Goal: Task Accomplishment & Management: Manage account settings

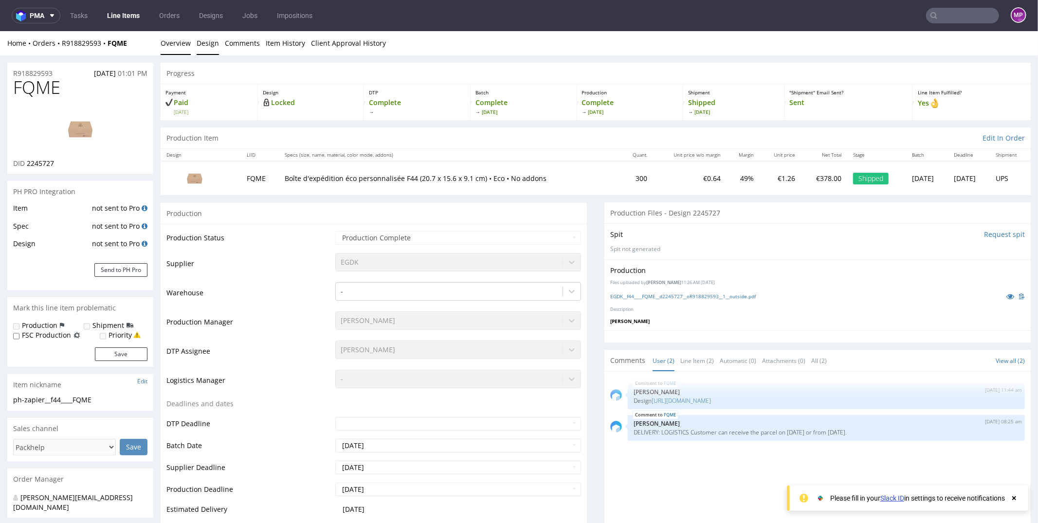
click at [212, 52] on link "Design" at bounding box center [208, 43] width 22 height 24
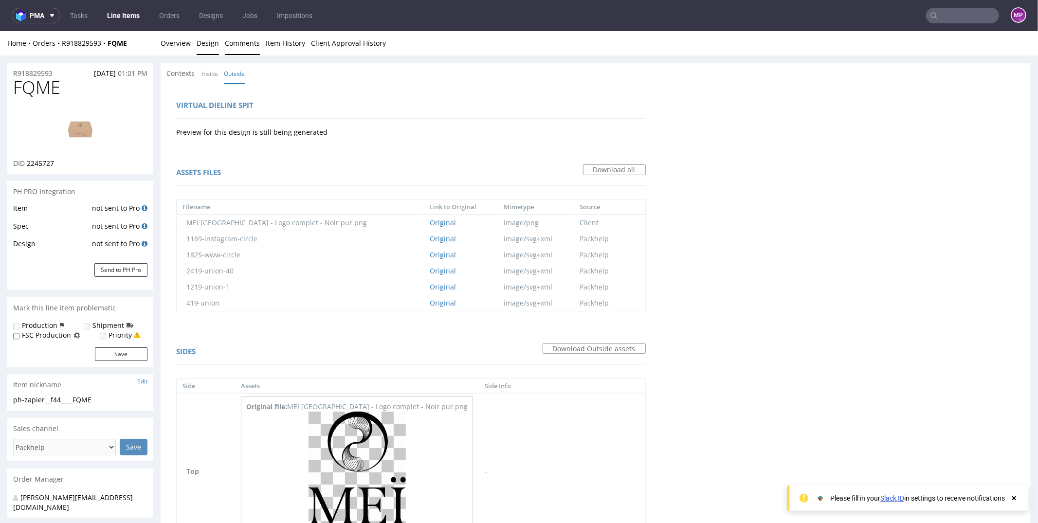
click at [236, 47] on link "Comments" at bounding box center [242, 43] width 35 height 24
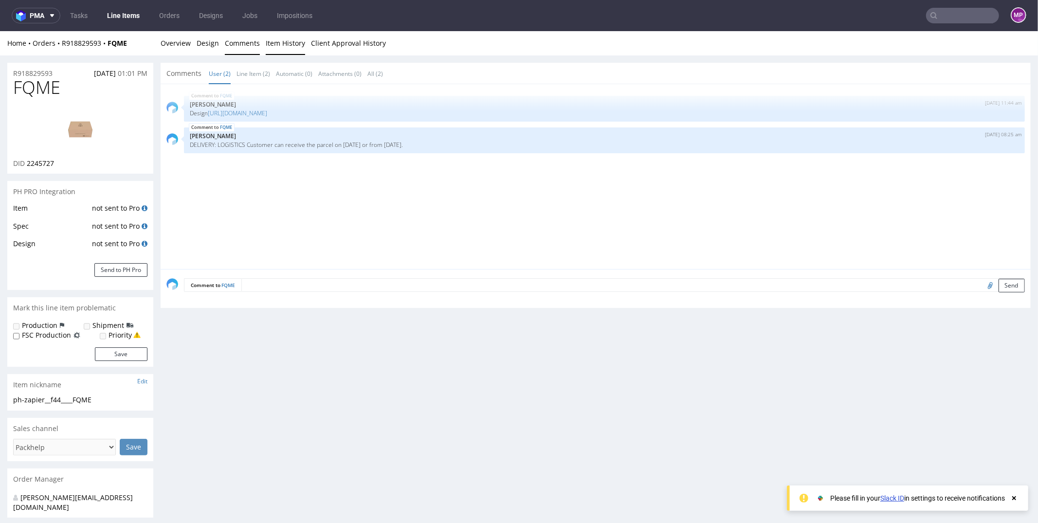
click at [275, 42] on link "Item History" at bounding box center [285, 43] width 39 height 24
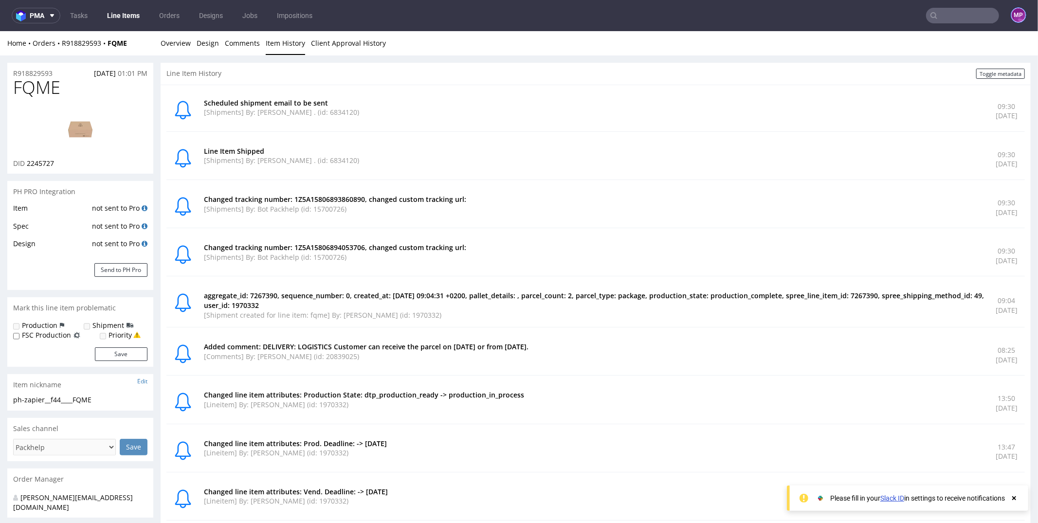
click at [1012, 14] on figcaption "MP" at bounding box center [1019, 15] width 14 height 14
click at [943, 70] on span "Settings" at bounding box center [976, 75] width 105 height 10
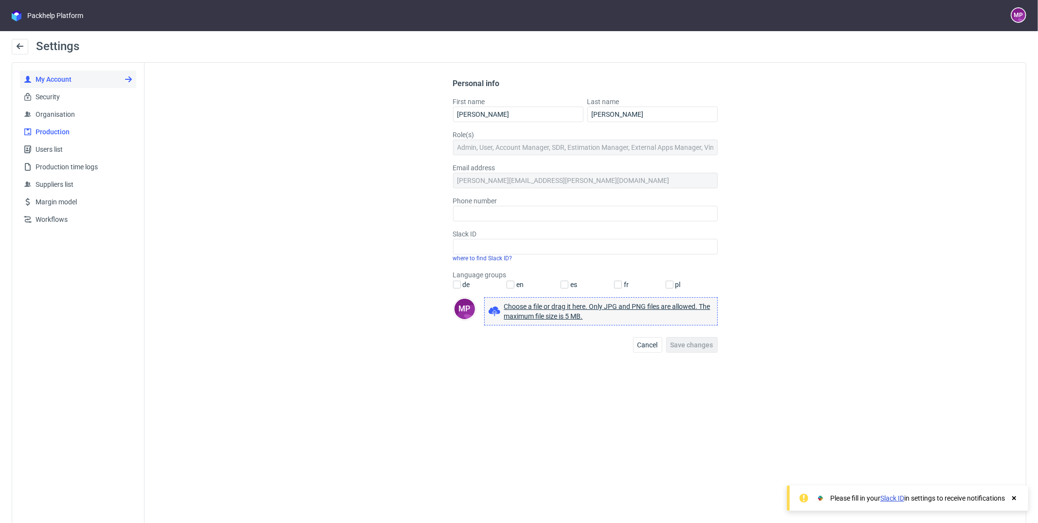
click at [64, 131] on span "Production" at bounding box center [82, 132] width 101 height 10
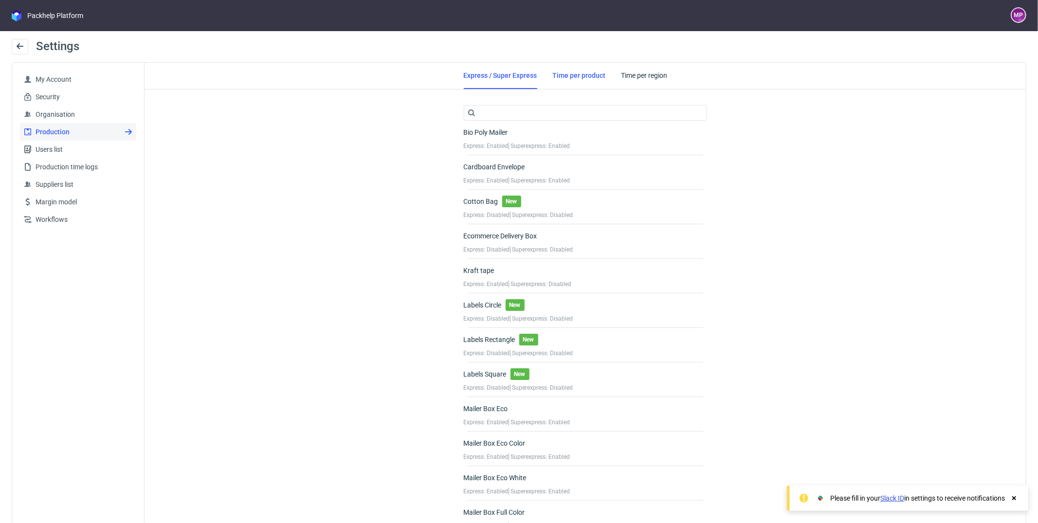
click at [569, 79] on link "Time per product" at bounding box center [579, 75] width 53 height 25
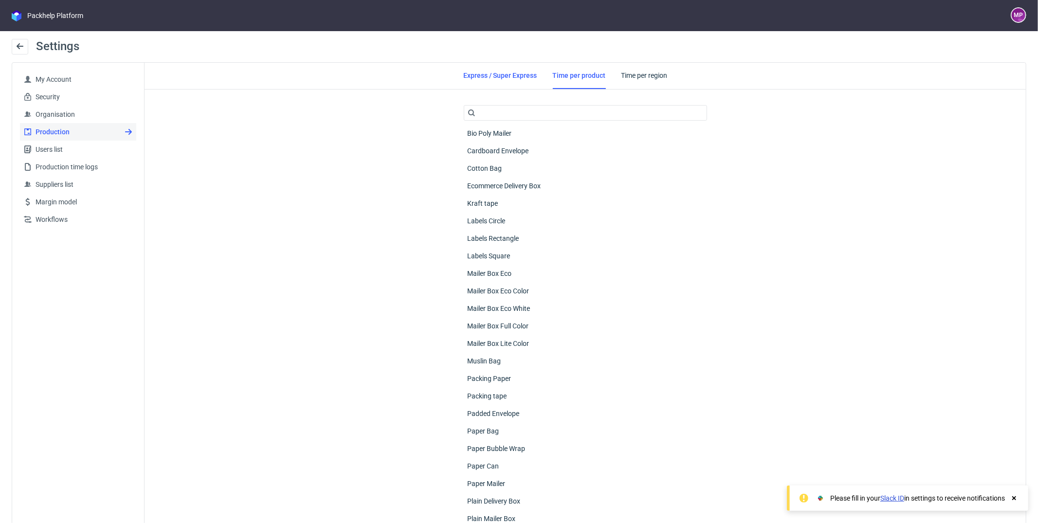
click at [496, 83] on link "Express / Super Express" at bounding box center [500, 75] width 73 height 25
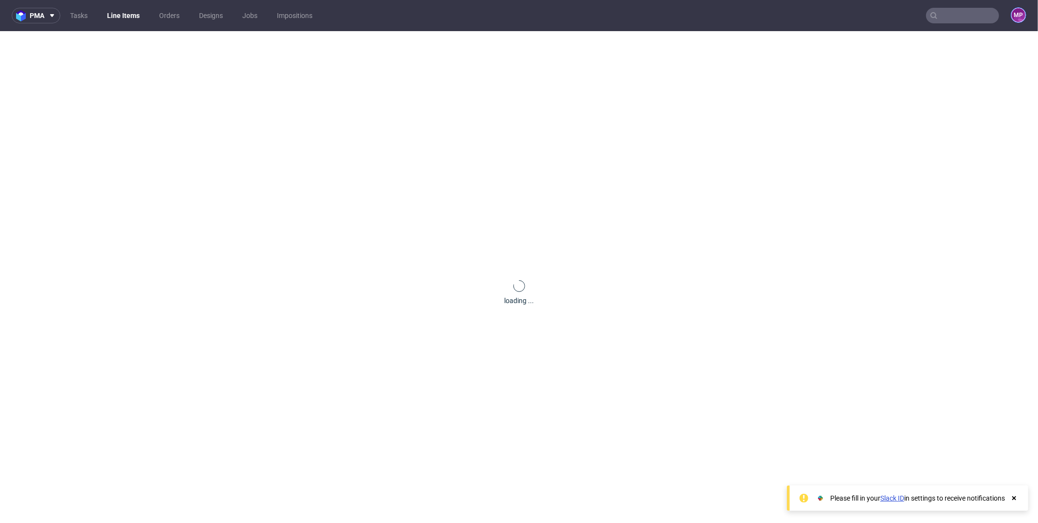
click at [1012, 15] on figcaption "MP" at bounding box center [1019, 15] width 14 height 14
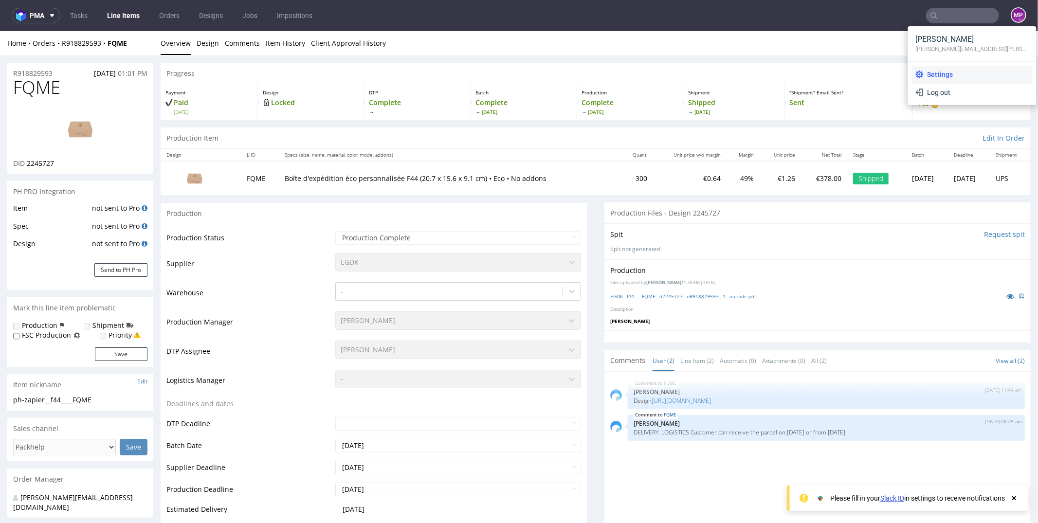
click at [959, 70] on span "Settings" at bounding box center [976, 75] width 105 height 10
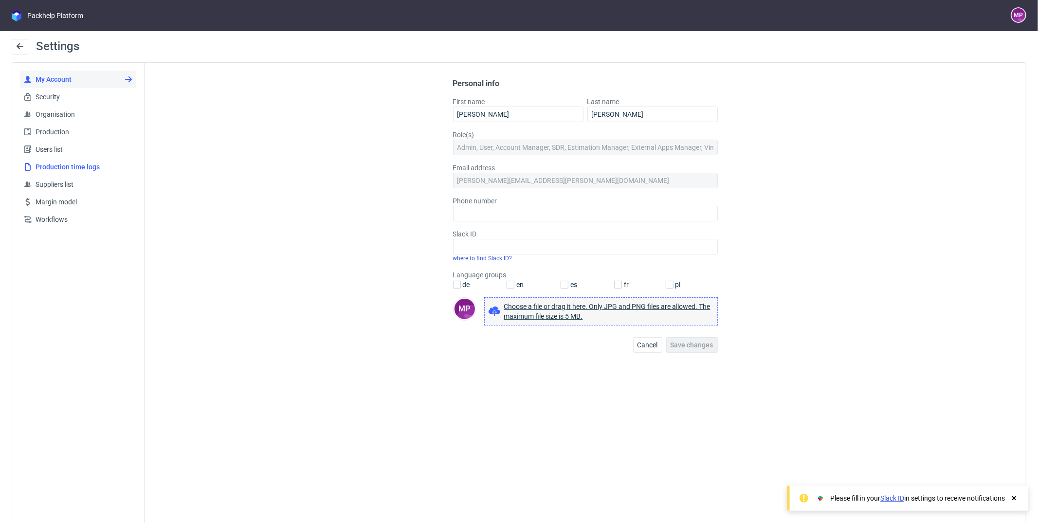
click at [57, 165] on span "Production time logs" at bounding box center [82, 167] width 101 height 10
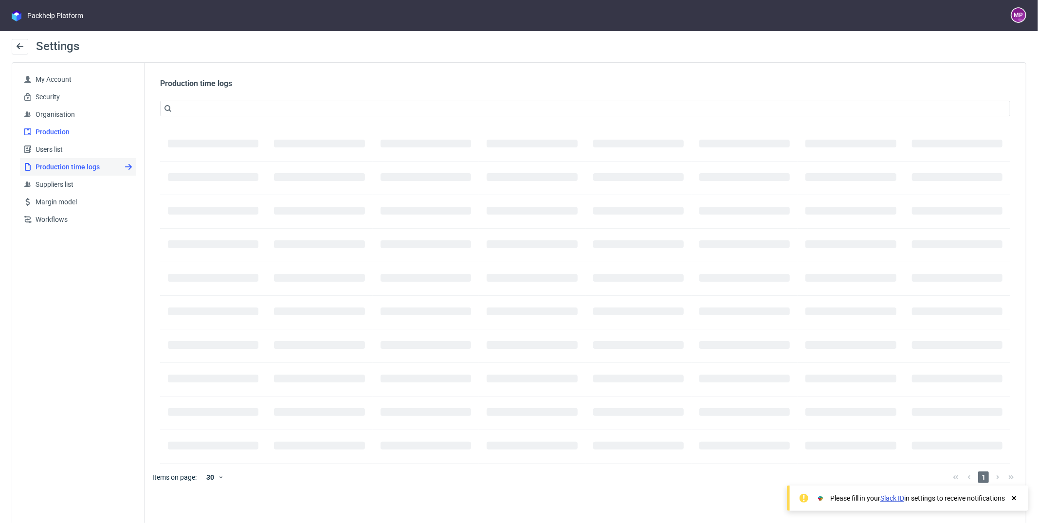
click at [57, 136] on span "Production" at bounding box center [82, 132] width 101 height 10
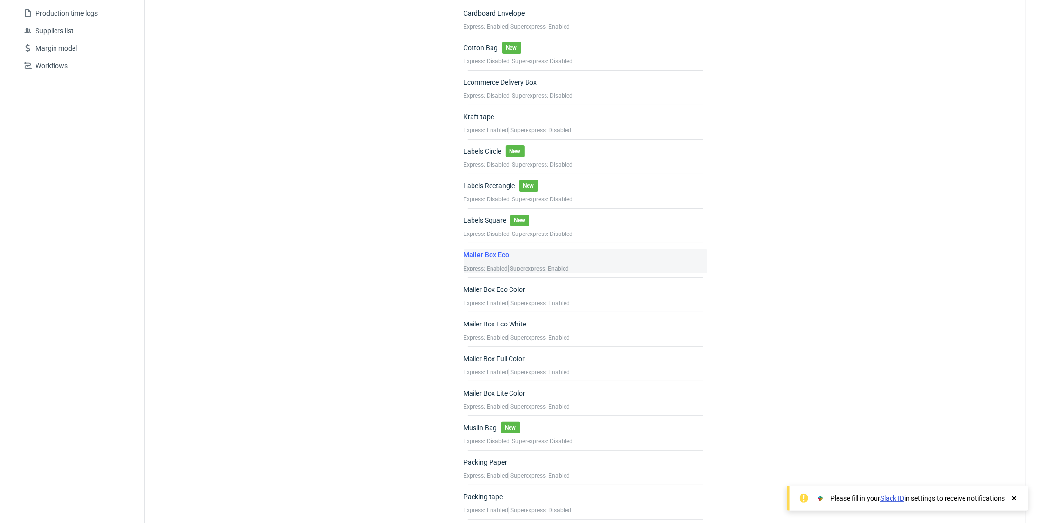
click at [551, 259] on div "Mailer Box Eco" at bounding box center [517, 256] width 106 height 15
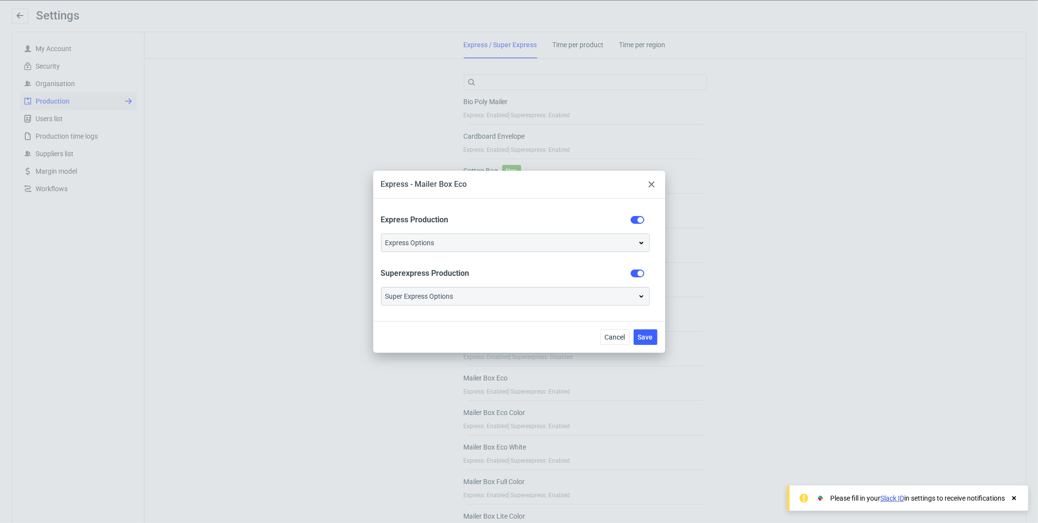
scroll to position [154, 0]
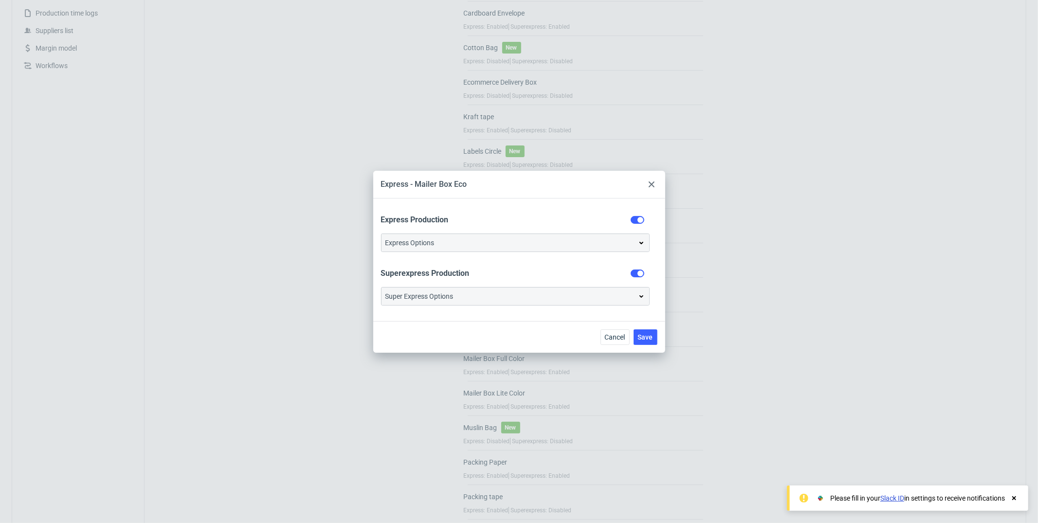
click at [650, 184] on use at bounding box center [652, 185] width 6 height 6
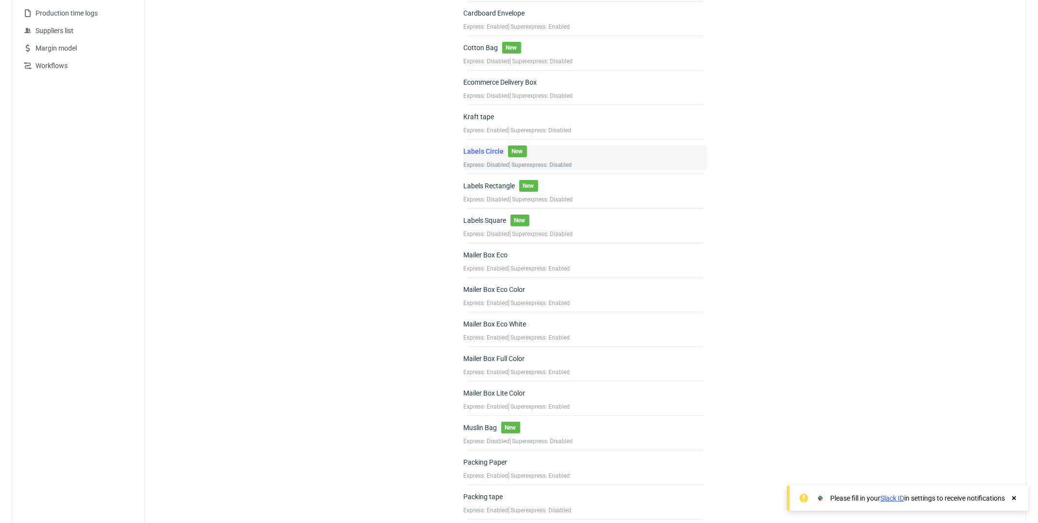
scroll to position [0, 0]
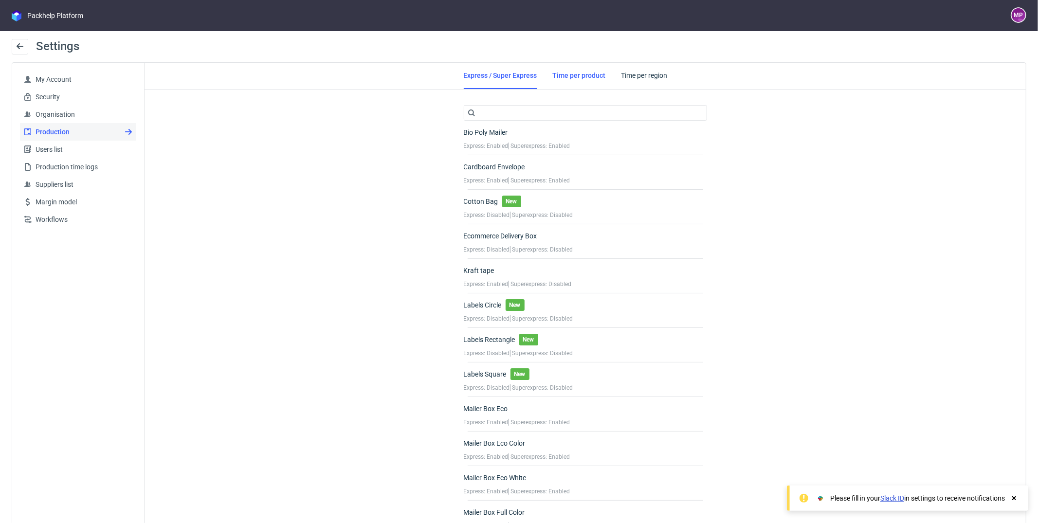
click at [578, 81] on link "Time per product" at bounding box center [579, 75] width 53 height 25
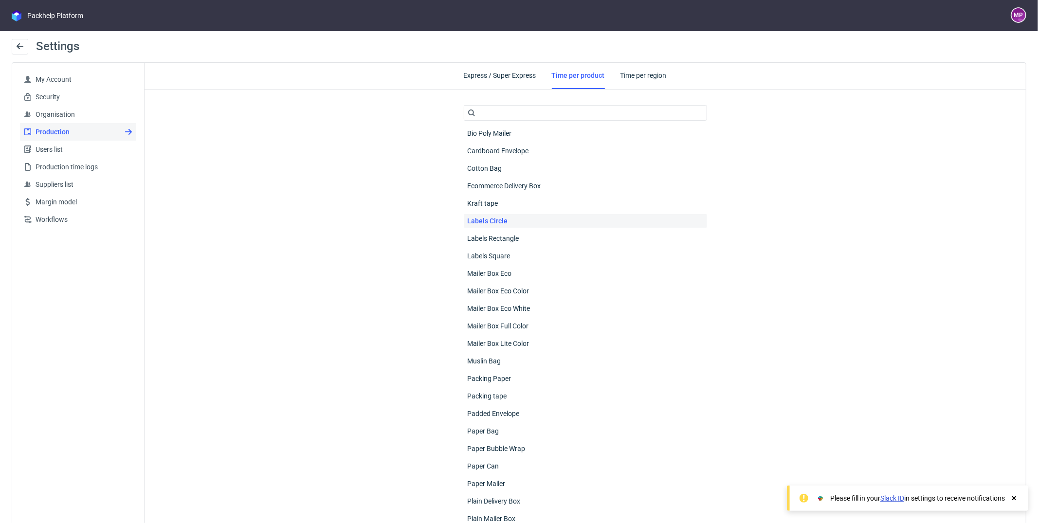
scroll to position [84, 0]
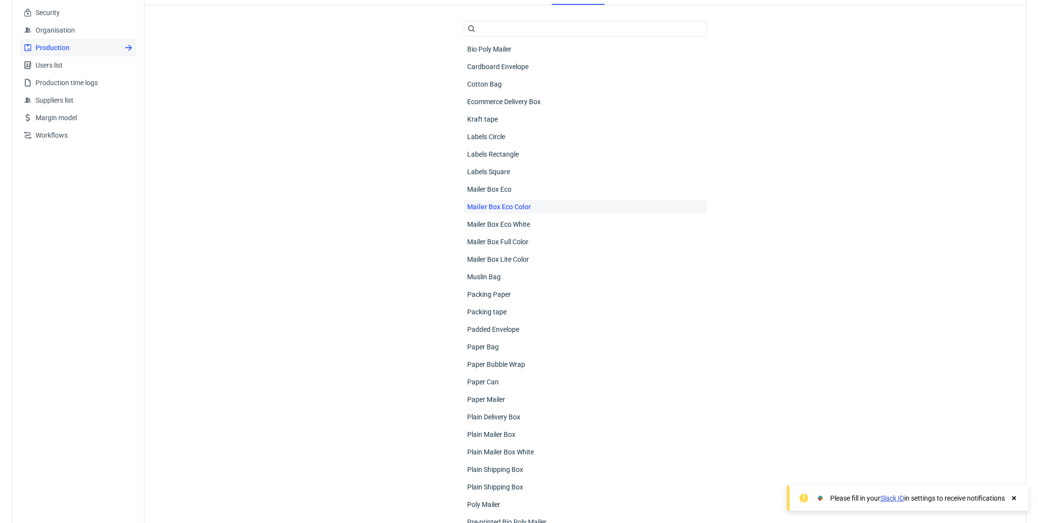
click at [548, 211] on div "Mailer Box Eco Color" at bounding box center [585, 207] width 243 height 14
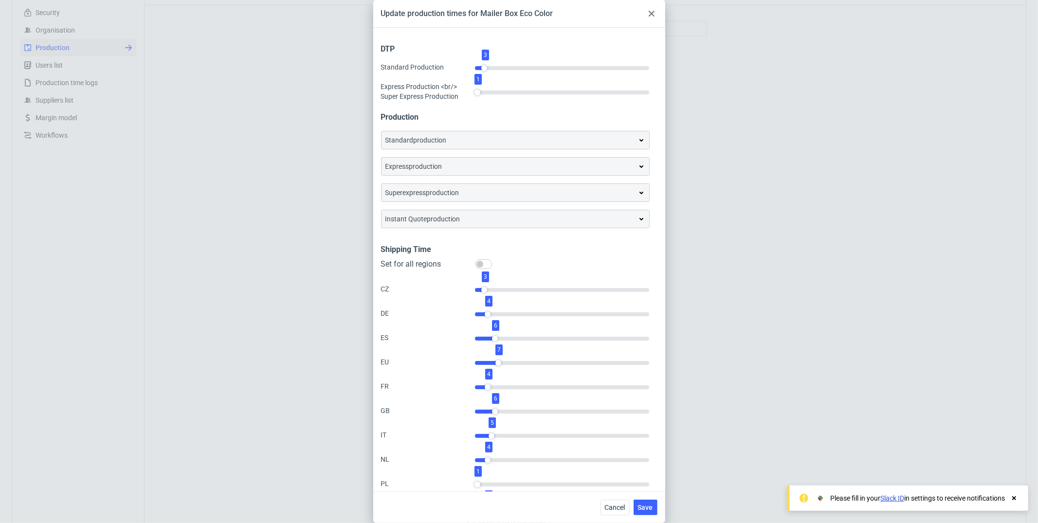
click at [650, 15] on icon at bounding box center [652, 14] width 6 height 6
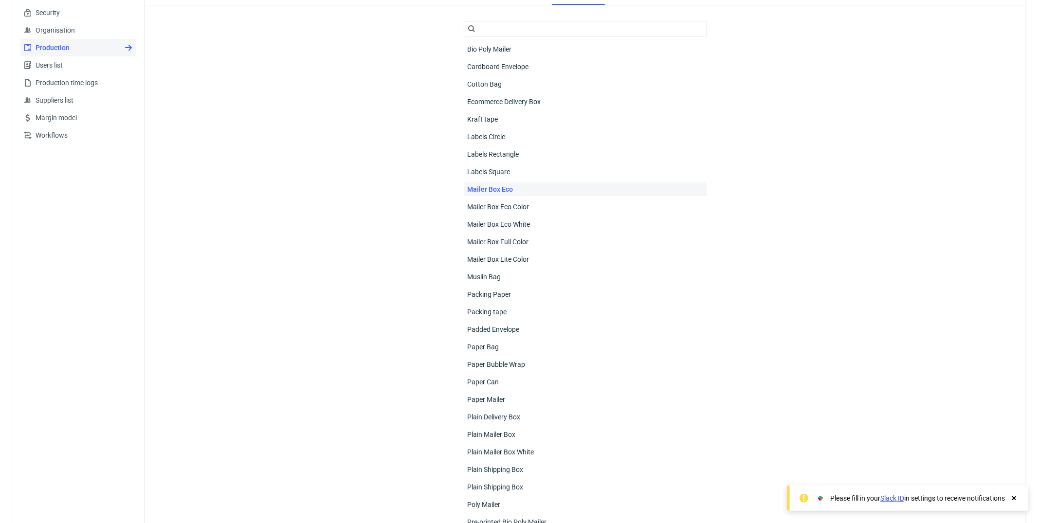
click at [549, 191] on div "Mailer Box Eco" at bounding box center [585, 190] width 243 height 14
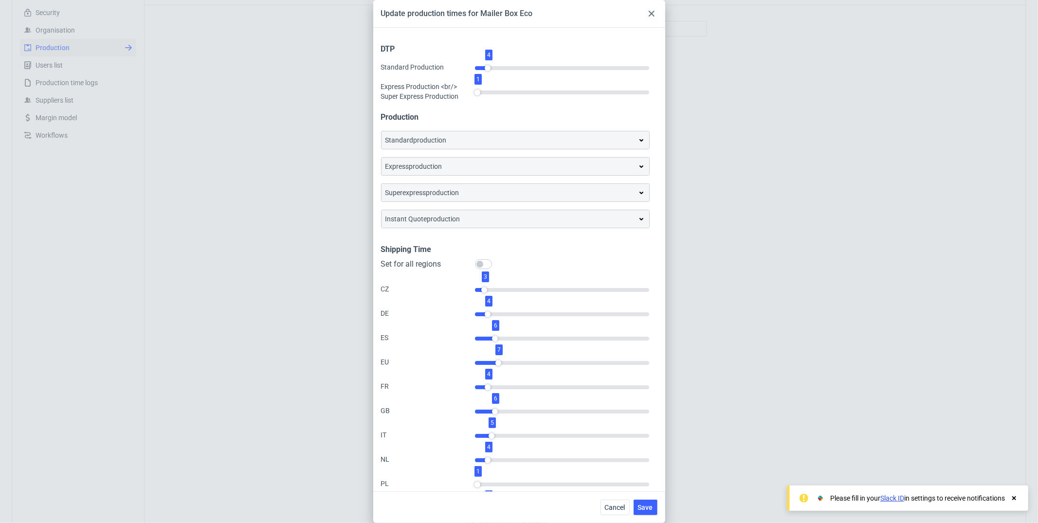
click at [545, 220] on div "instant quote production" at bounding box center [515, 219] width 260 height 10
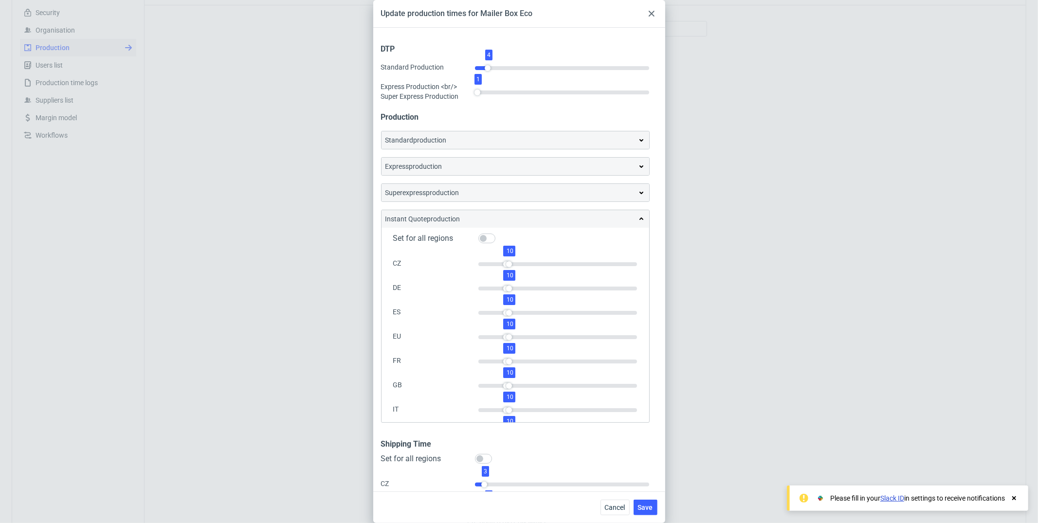
click at [519, 219] on div "instant quote production" at bounding box center [515, 219] width 260 height 10
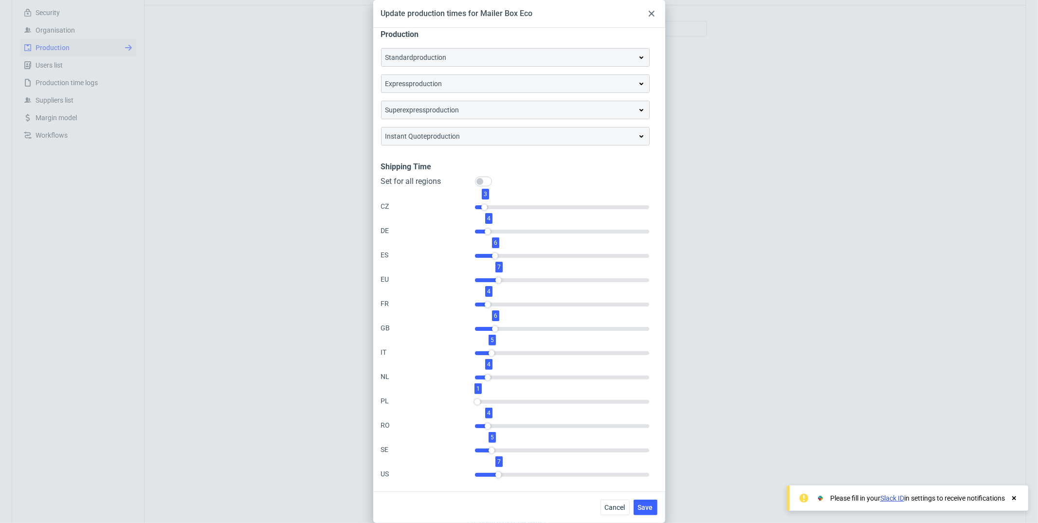
scroll to position [0, 0]
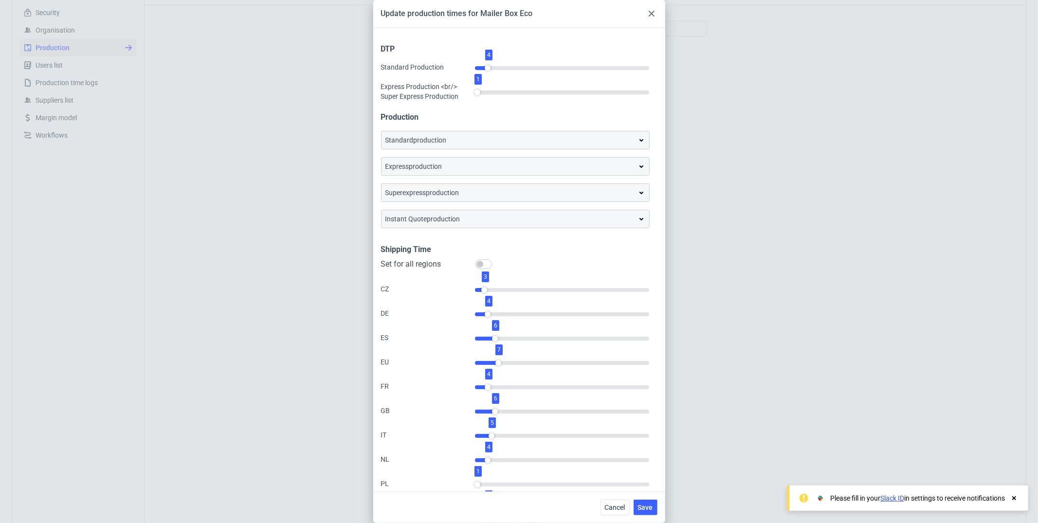
click at [519, 211] on div "instant quote production" at bounding box center [516, 219] width 268 height 18
click at [520, 215] on div "instant quote production" at bounding box center [515, 219] width 260 height 10
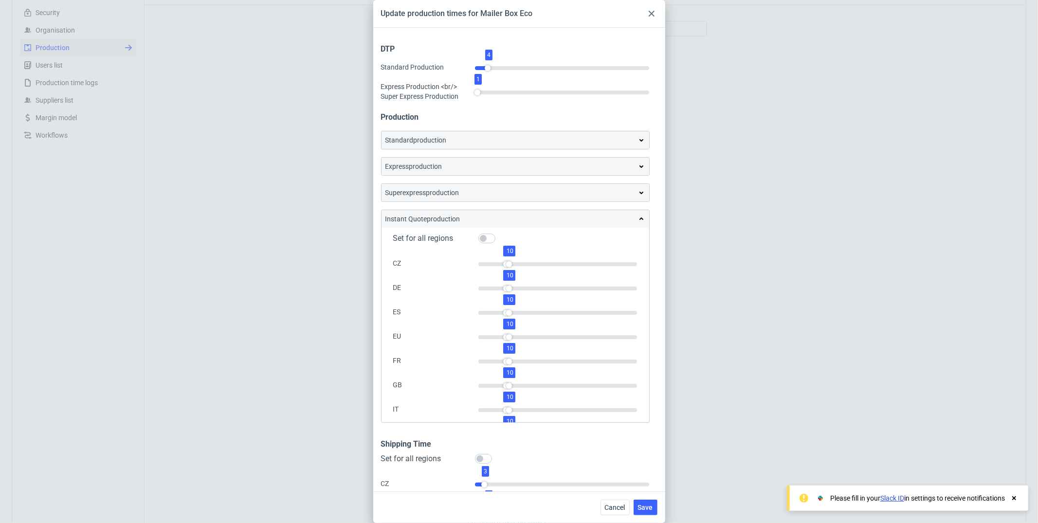
click at [524, 216] on div "instant quote production" at bounding box center [515, 219] width 260 height 10
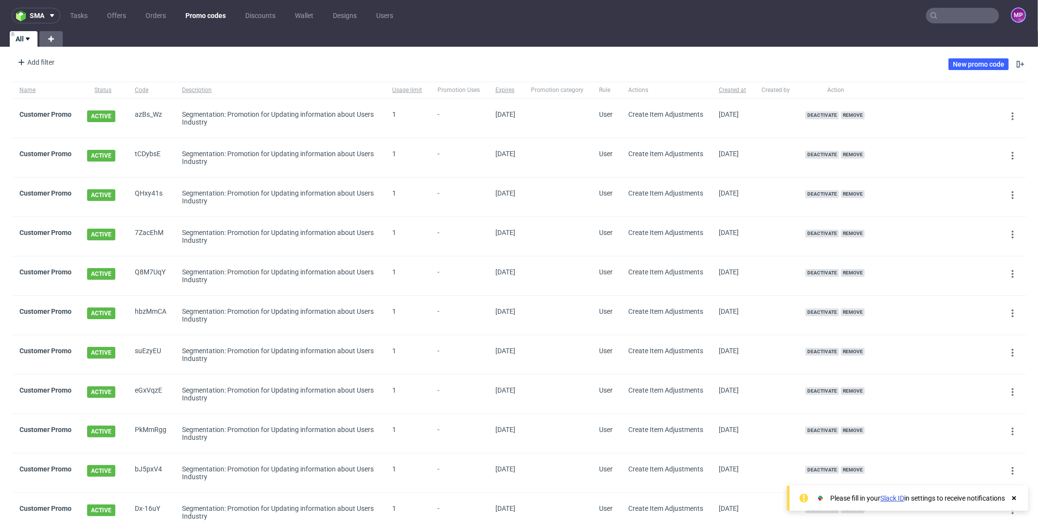
click at [1012, 14] on figcaption "MP" at bounding box center [1019, 15] width 14 height 14
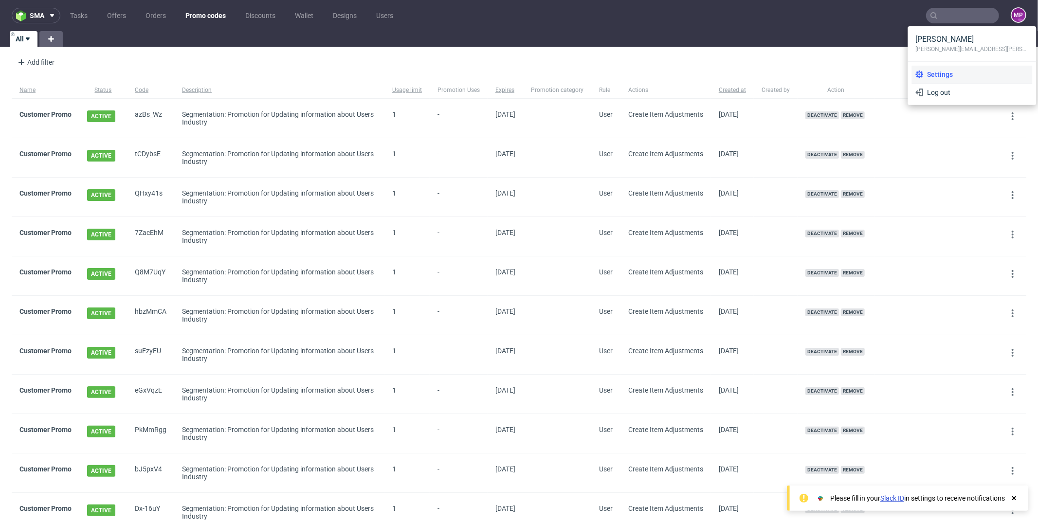
click at [974, 72] on span "Settings" at bounding box center [976, 75] width 105 height 10
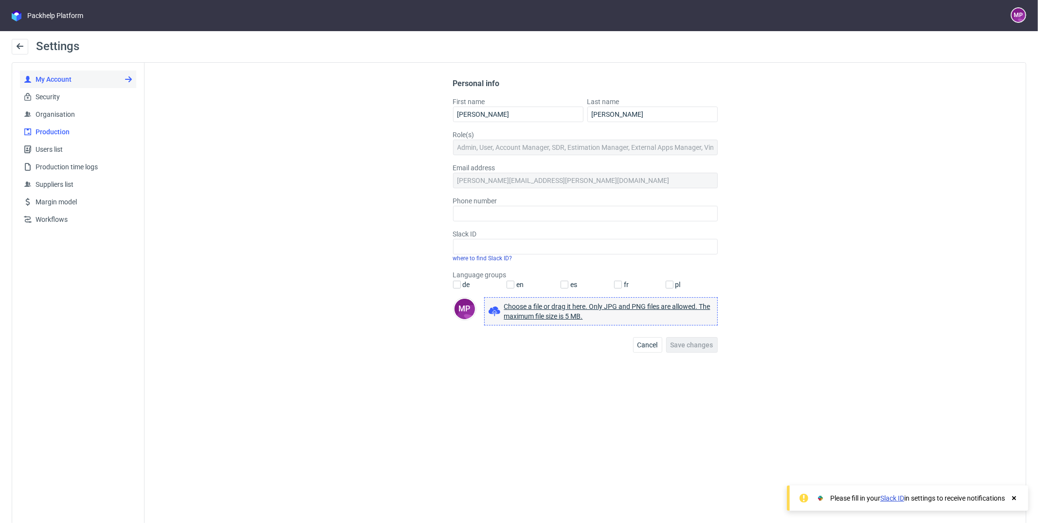
click at [42, 133] on span "Production" at bounding box center [82, 132] width 101 height 10
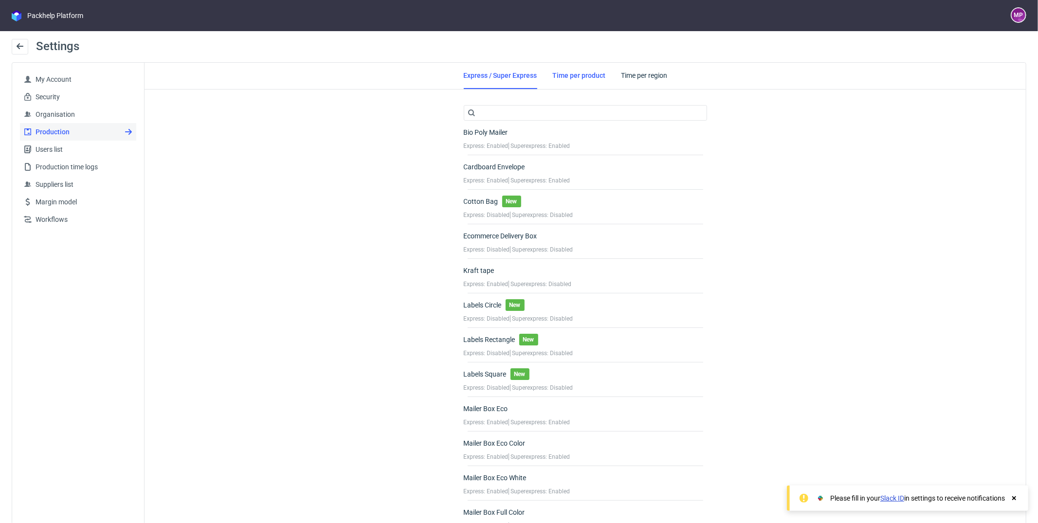
click at [569, 80] on link "Time per product" at bounding box center [579, 75] width 53 height 25
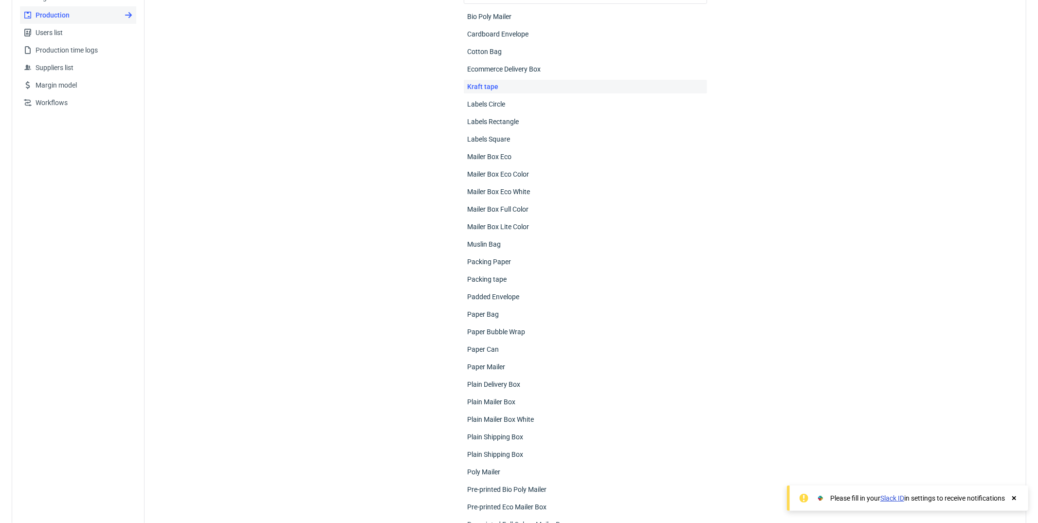
scroll to position [149, 0]
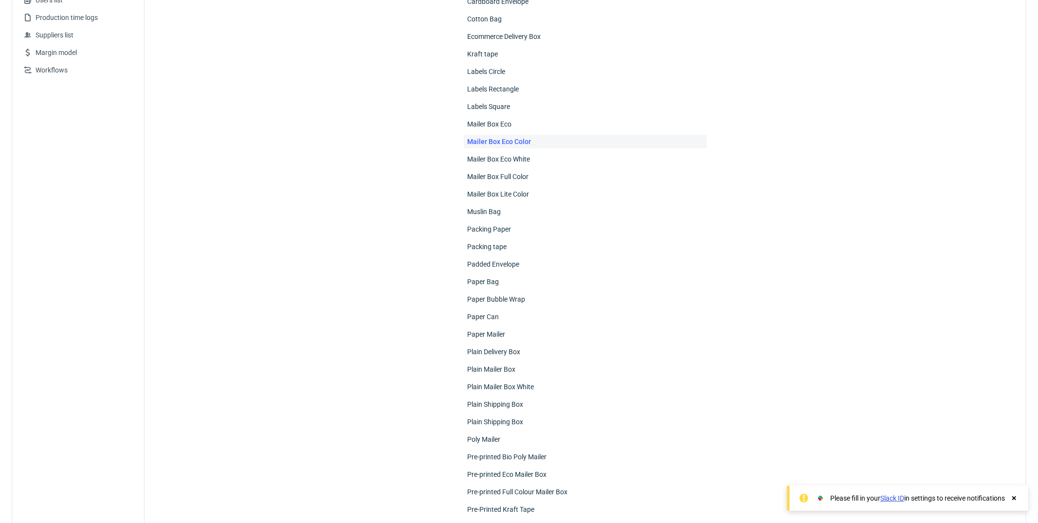
click at [544, 146] on div "Mailer Box Eco Color" at bounding box center [585, 142] width 243 height 14
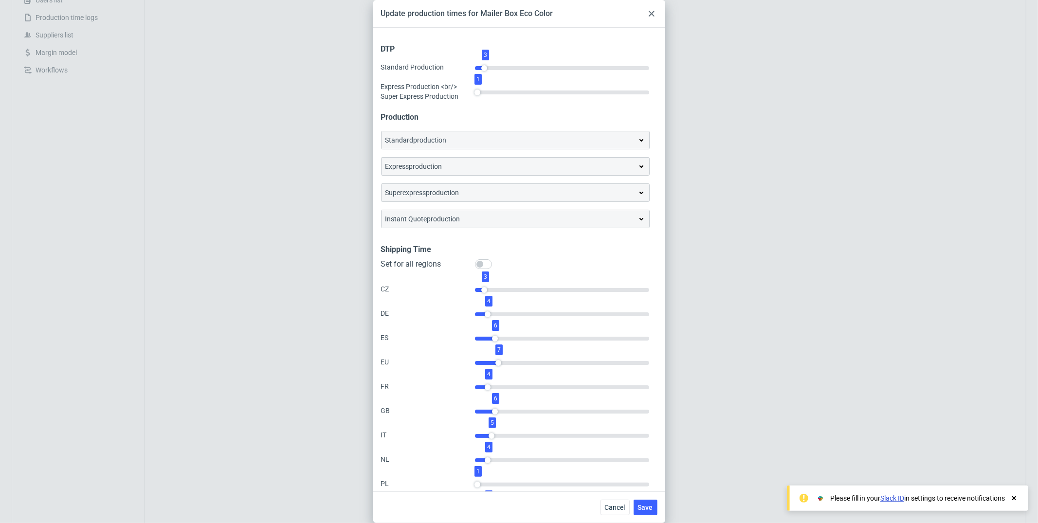
click at [526, 147] on div "standard production" at bounding box center [516, 140] width 268 height 18
click at [527, 142] on div "standard production" at bounding box center [515, 140] width 260 height 10
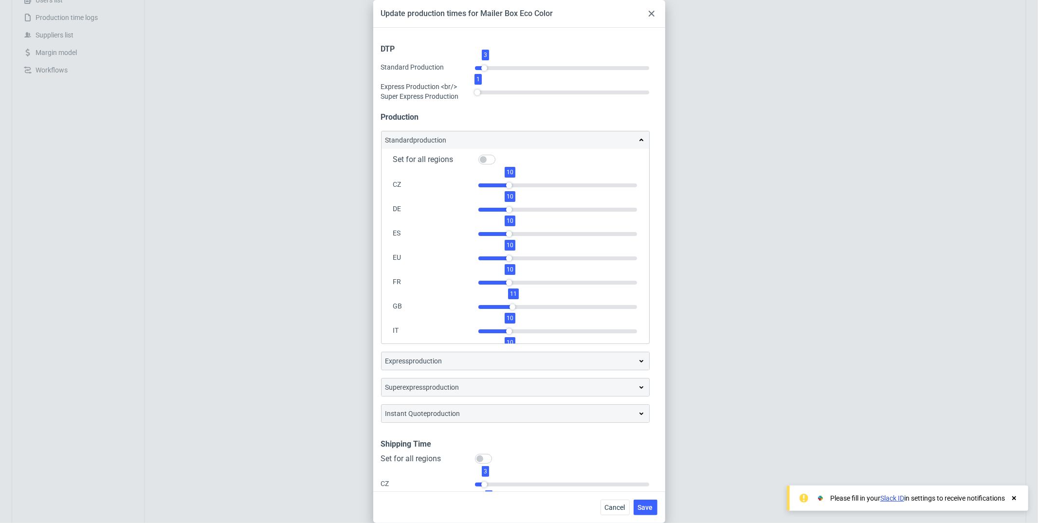
click at [527, 142] on div "standard production" at bounding box center [515, 140] width 260 height 10
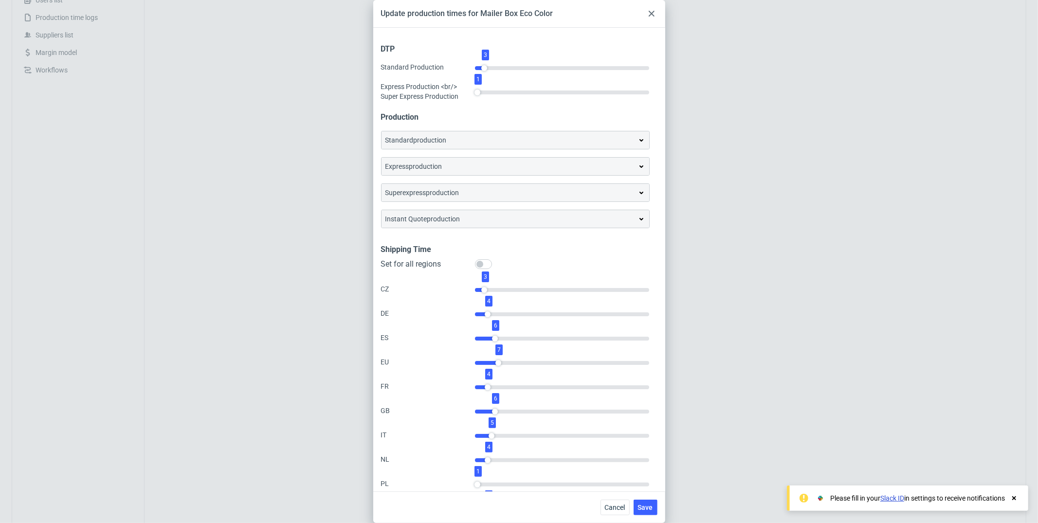
click at [654, 11] on use at bounding box center [652, 14] width 6 height 6
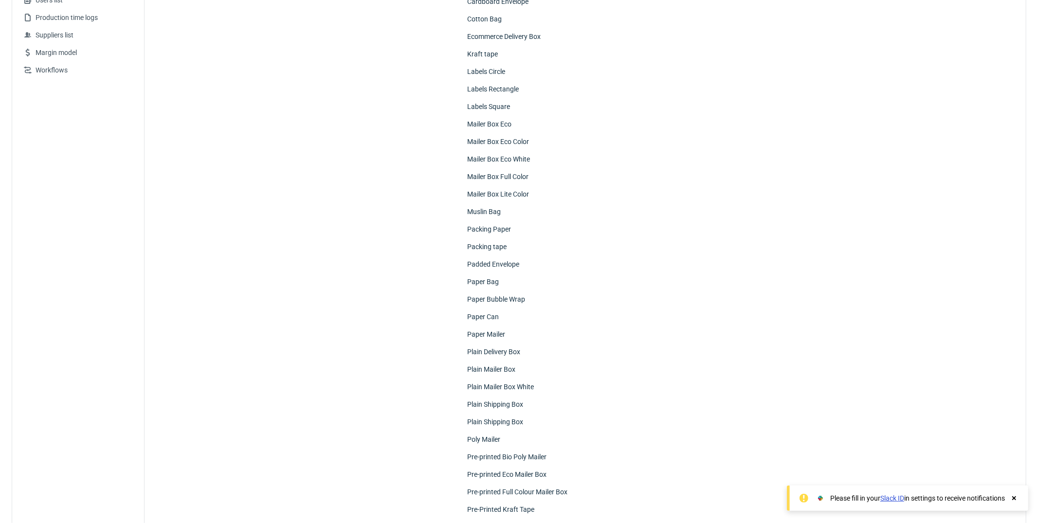
scroll to position [0, 0]
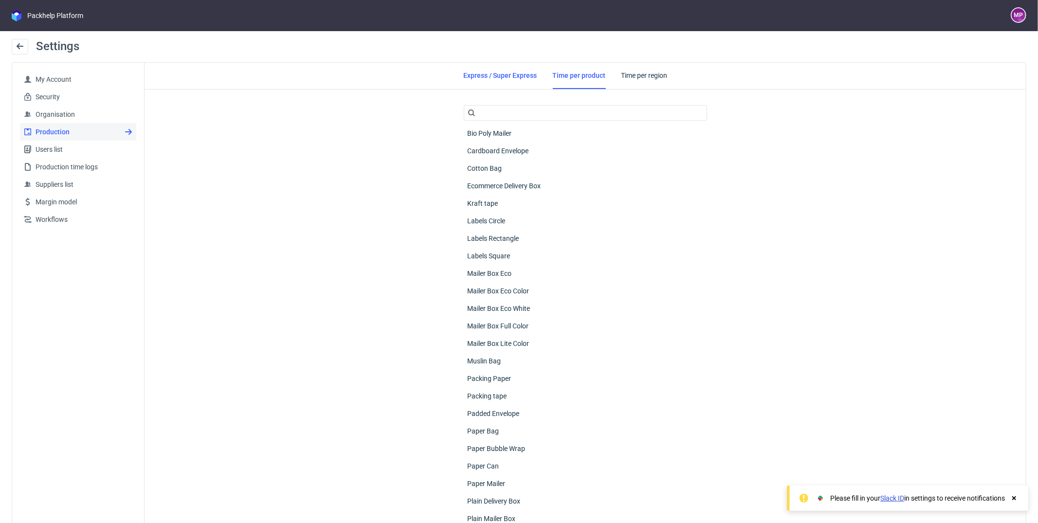
click at [506, 80] on link "Express / Super Express" at bounding box center [500, 75] width 73 height 25
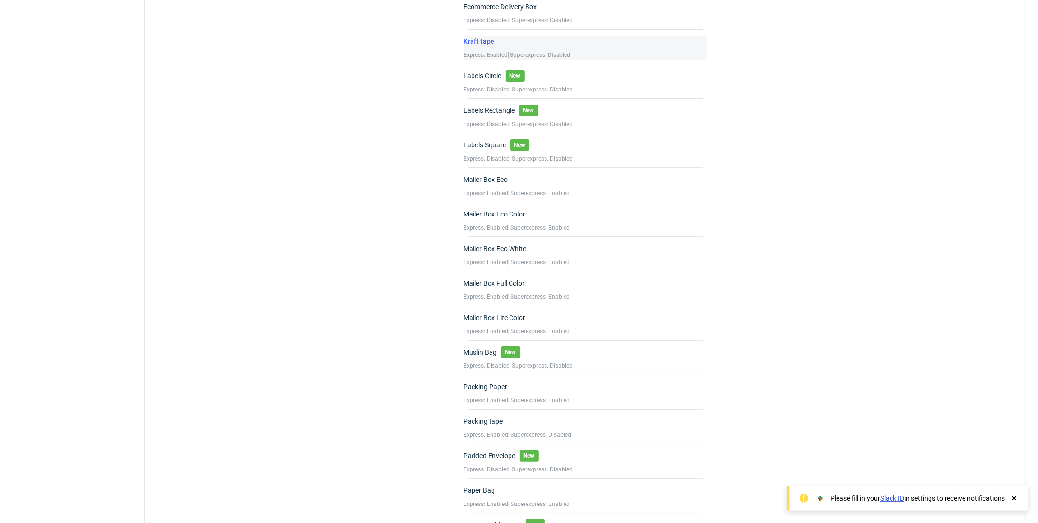
scroll to position [363, 0]
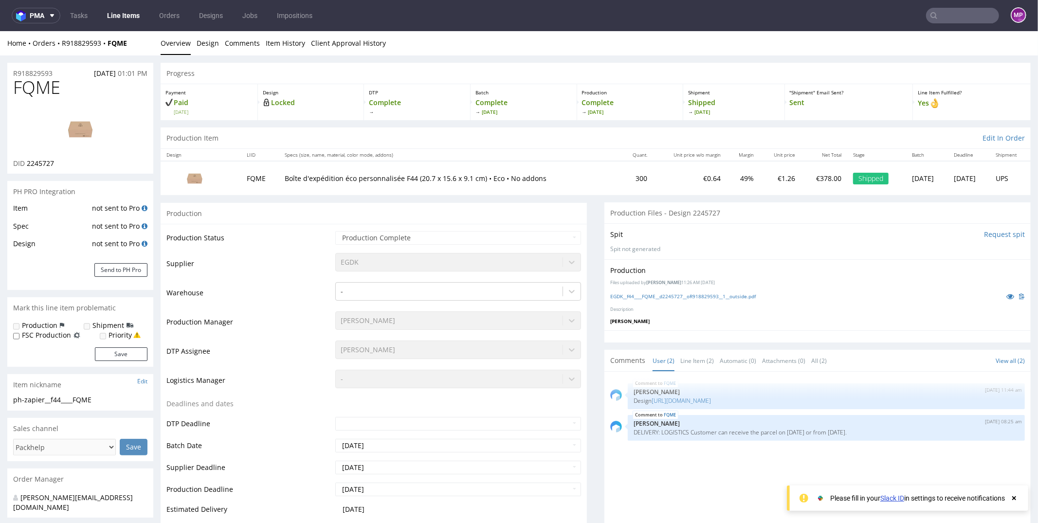
click at [195, 45] on li "Overview" at bounding box center [179, 43] width 36 height 10
click at [199, 44] on link "Design" at bounding box center [208, 43] width 22 height 24
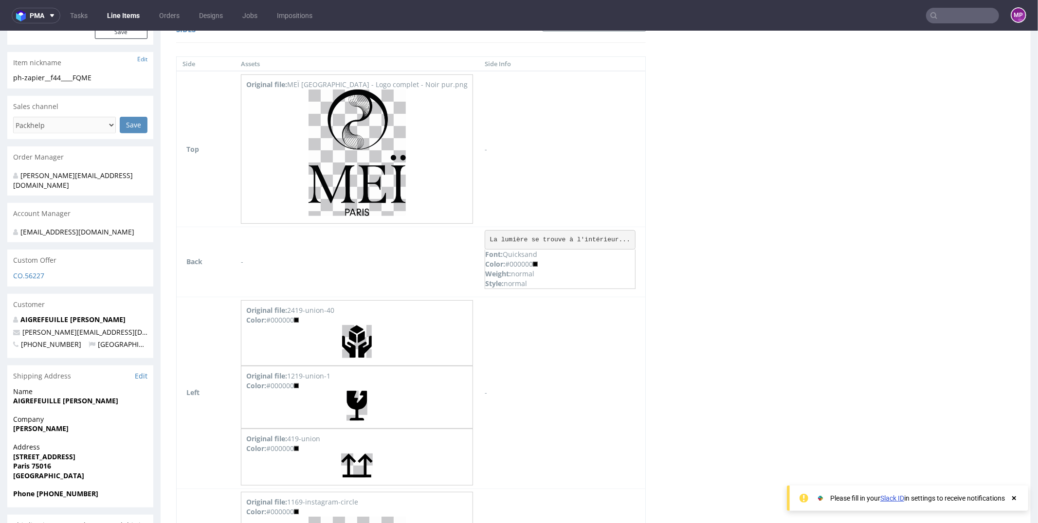
scroll to position [461, 0]
